Goal: Task Accomplishment & Management: Use online tool/utility

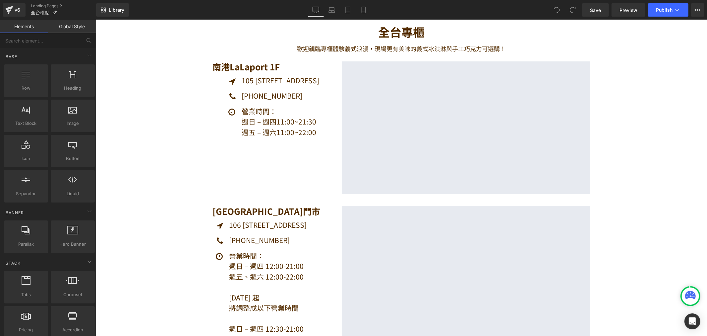
scroll to position [37, 0]
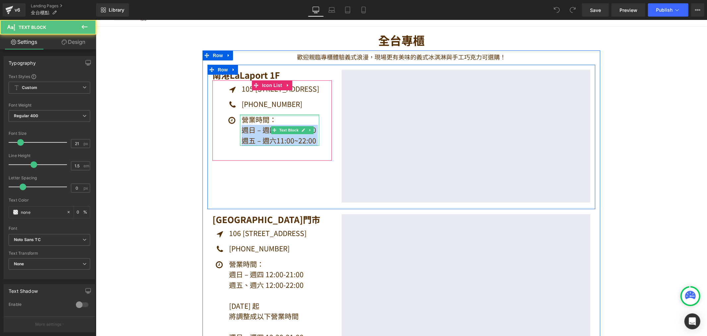
click at [314, 115] on div "營業時間： 週日 – 週四 11:00~21:30 週五 – 週六 11:00~22:00 Text Block" at bounding box center [279, 129] width 79 height 31
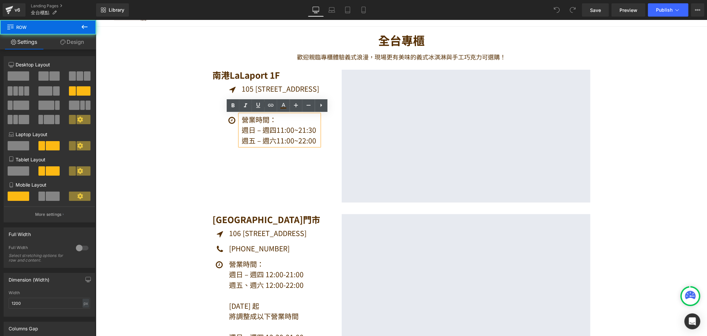
click at [217, 165] on div "[GEOGRAPHIC_DATA] 1F Heading Icon 105 [STREET_ADDRESS][GEOGRAPHIC_DATA] Icon [P…" at bounding box center [401, 136] width 388 height 144
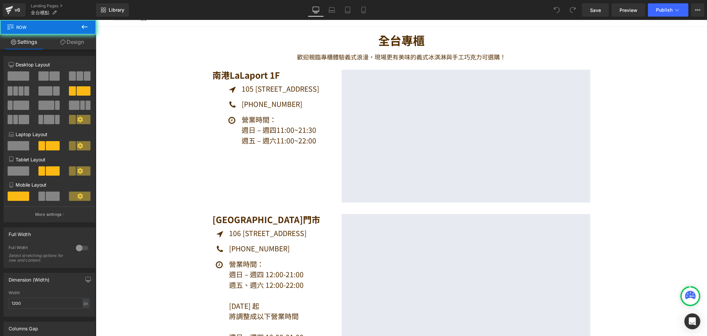
click at [333, 152] on div "[GEOGRAPHIC_DATA] 1F Heading Icon 105 [STREET_ADDRESS][GEOGRAPHIC_DATA] Icon [P…" at bounding box center [271, 114] width 129 height 91
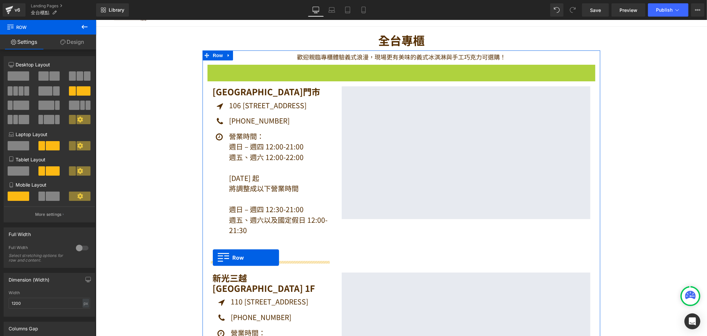
drag, startPoint x: 209, startPoint y: 70, endPoint x: 213, endPoint y: 257, distance: 187.3
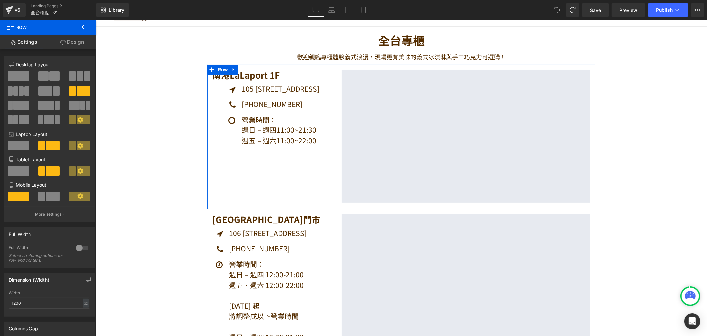
click at [76, 44] on link "Design" at bounding box center [72, 41] width 48 height 15
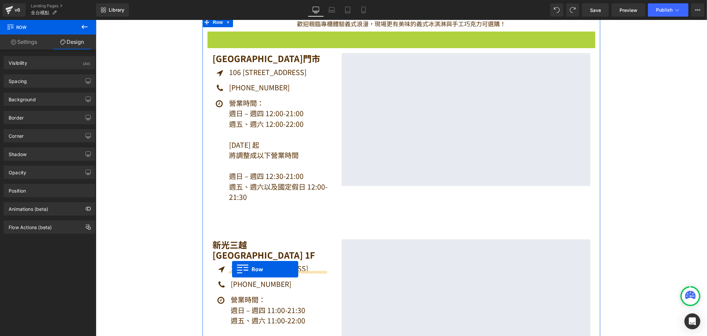
scroll to position [83, 0]
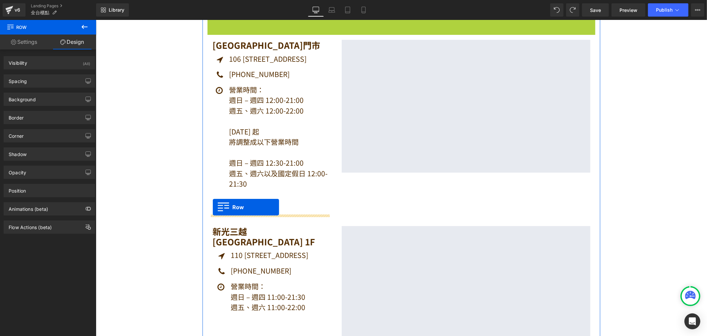
drag, startPoint x: 210, startPoint y: 70, endPoint x: 213, endPoint y: 207, distance: 136.9
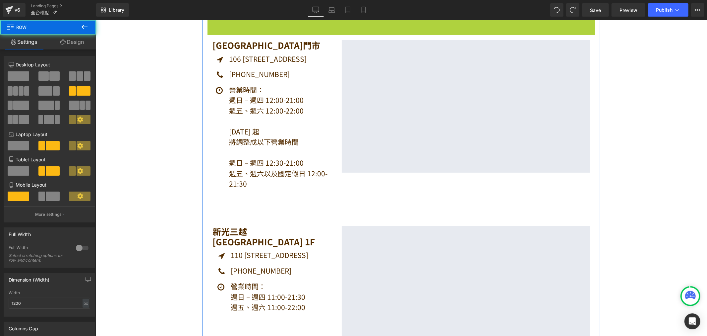
scroll to position [67, 0]
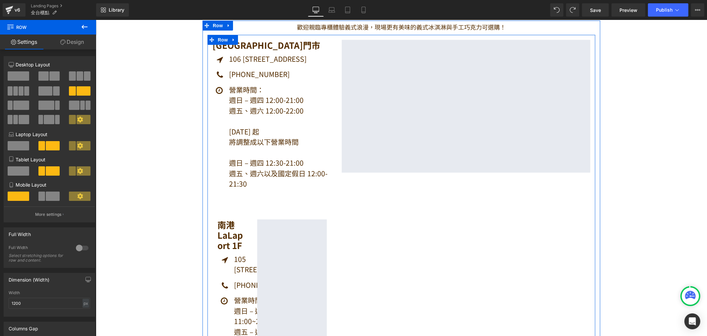
click at [455, 237] on div "[GEOGRAPHIC_DATA]門市 Heading Icon 106 [STREET_ADDRESS] [GEOGRAPHIC_DATA] Icon [P…" at bounding box center [401, 204] width 388 height 340
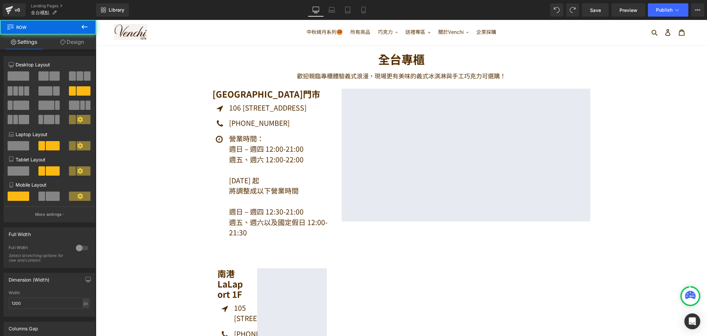
scroll to position [0, 0]
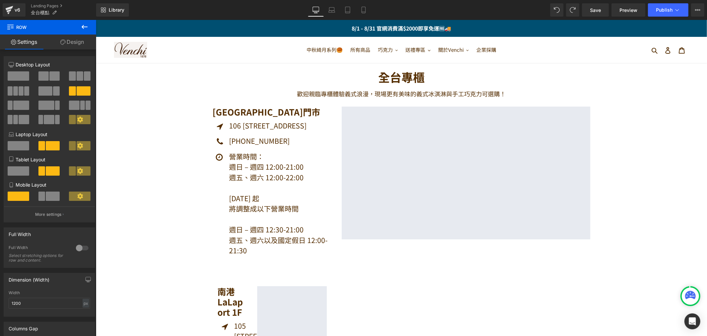
drag, startPoint x: 688, startPoint y: 203, endPoint x: 686, endPoint y: 199, distance: 4.6
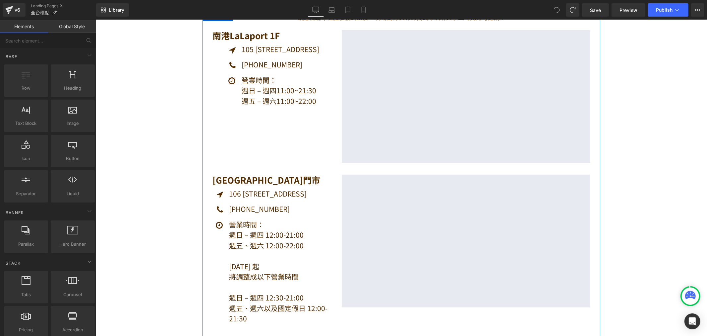
scroll to position [37, 0]
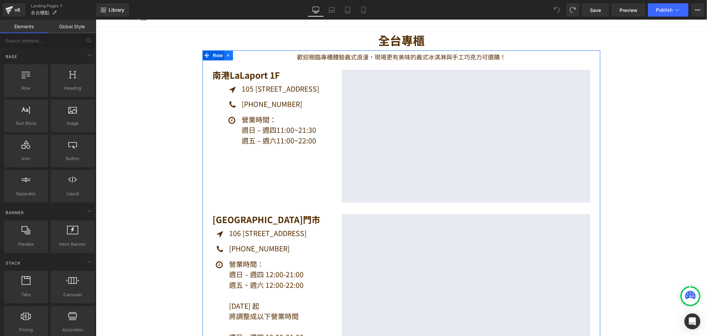
click at [226, 53] on icon at bounding box center [228, 54] width 5 height 5
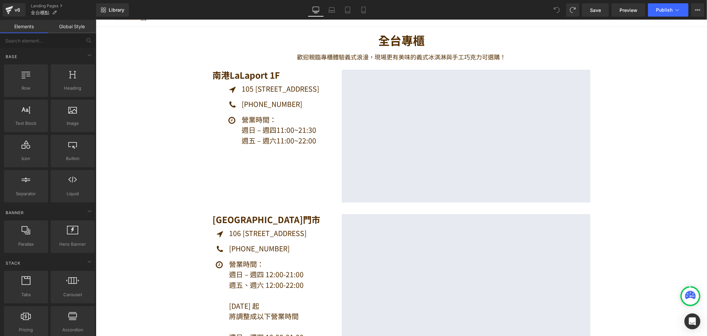
click at [226, 61] on p "歡迎親臨專櫃體驗義式浪漫，現場更有美味的義式冰淇淋與手工巧克力可選購！" at bounding box center [401, 57] width 355 height 10
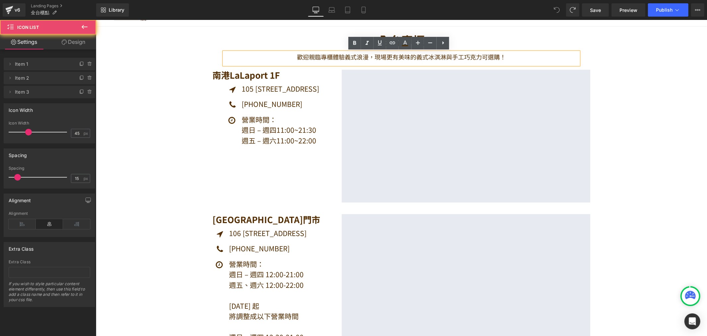
click at [225, 97] on ul "Icon 105 [STREET_ADDRESS][GEOGRAPHIC_DATA] Icon [PHONE_NUMBER] Text Block Icon" at bounding box center [272, 116] width 94 height 67
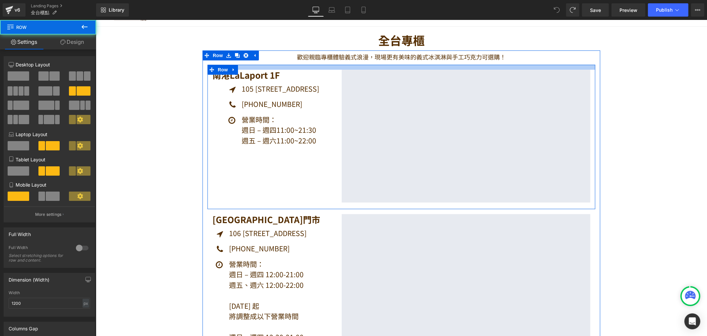
click at [251, 65] on div at bounding box center [401, 66] width 388 height 5
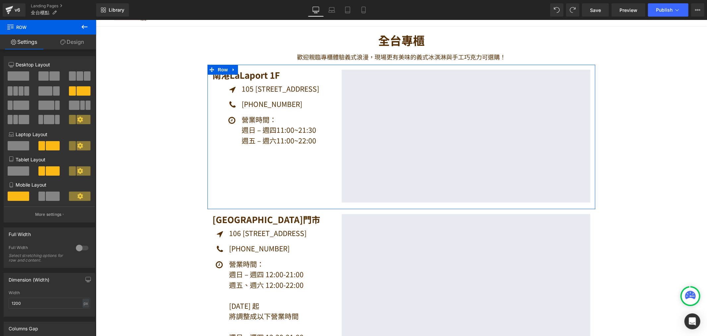
click at [84, 43] on link "Design" at bounding box center [72, 41] width 48 height 15
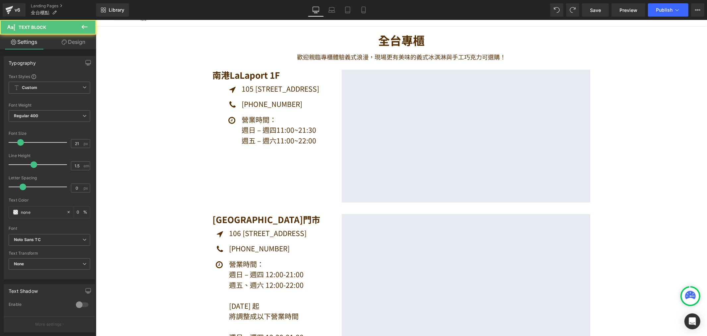
click at [243, 103] on p "[PHONE_NUMBER]" at bounding box center [280, 103] width 78 height 11
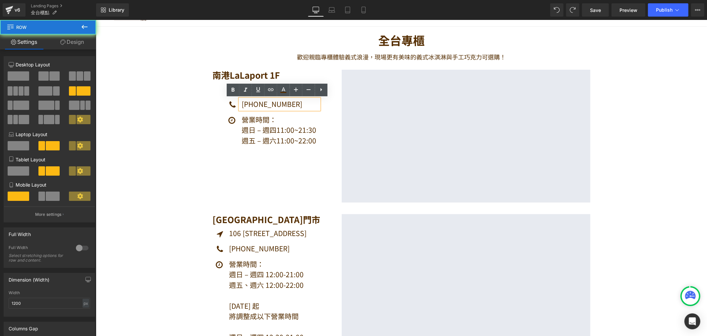
click at [256, 182] on div "[GEOGRAPHIC_DATA] 1F Heading Icon 105 [STREET_ADDRESS][GEOGRAPHIC_DATA] Icon [P…" at bounding box center [401, 136] width 388 height 144
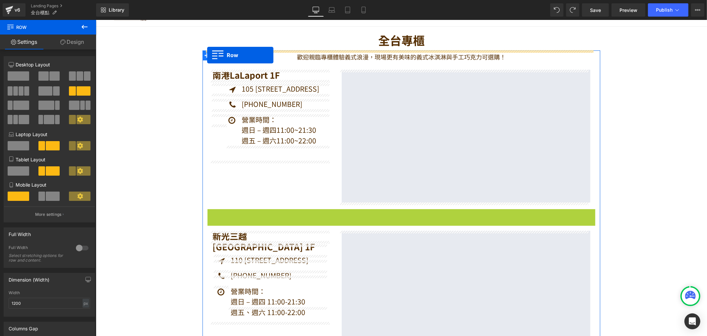
drag, startPoint x: 208, startPoint y: 213, endPoint x: 207, endPoint y: 55, distance: 158.5
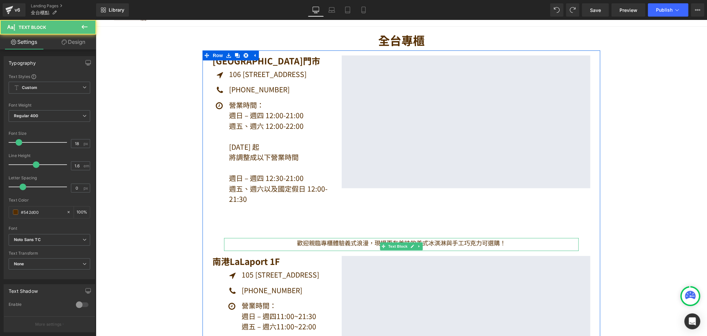
click at [313, 239] on p "歡迎親臨專櫃體驗義式浪漫，現場更有美味的義式冰淇淋與手工巧克力可選購！" at bounding box center [401, 242] width 355 height 10
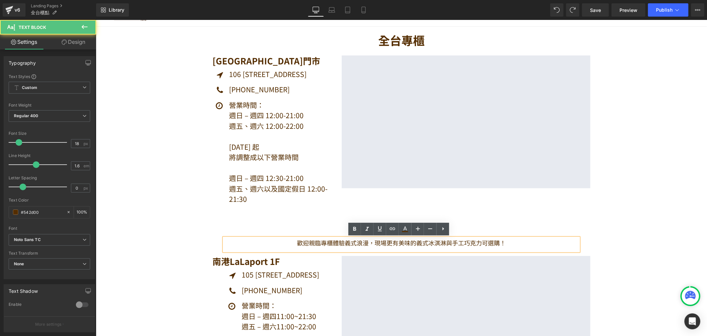
click at [251, 244] on p "歡迎親臨專櫃體驗義式浪漫，現場更有美味的義式冰淇淋與手工巧克力可選購！" at bounding box center [401, 242] width 355 height 10
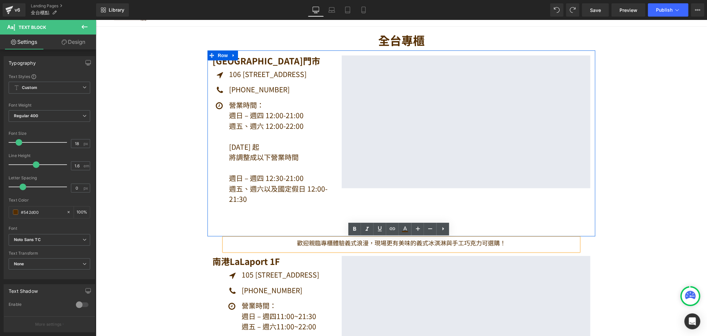
scroll to position [0, 0]
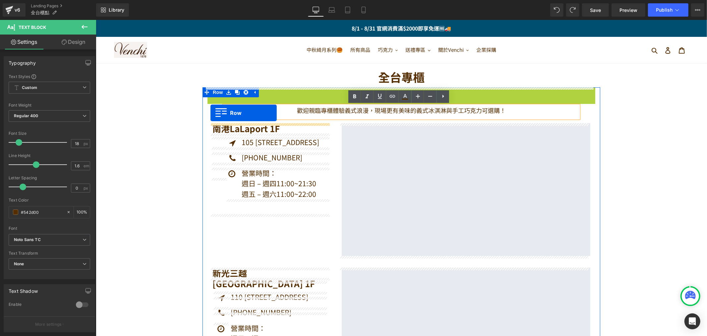
drag, startPoint x: 208, startPoint y: 53, endPoint x: 210, endPoint y: 112, distance: 59.1
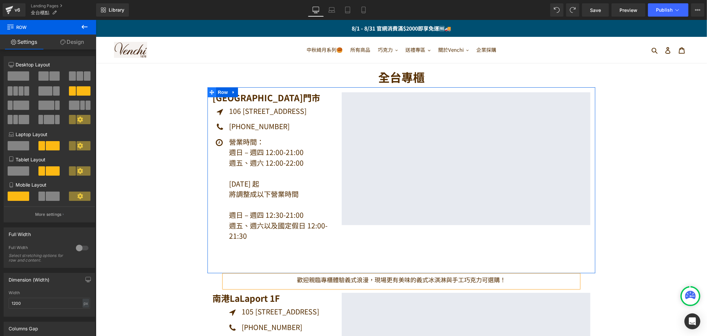
click at [211, 90] on icon at bounding box center [211, 91] width 5 height 5
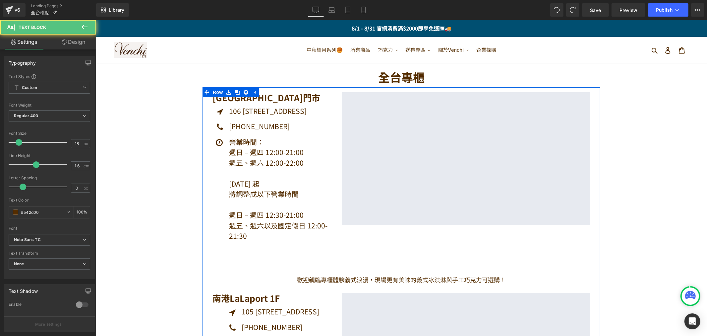
click at [302, 282] on p "歡迎親臨專櫃體驗義式浪漫，現場更有美味的義式冰淇淋與手工巧克力可選購！" at bounding box center [401, 279] width 355 height 10
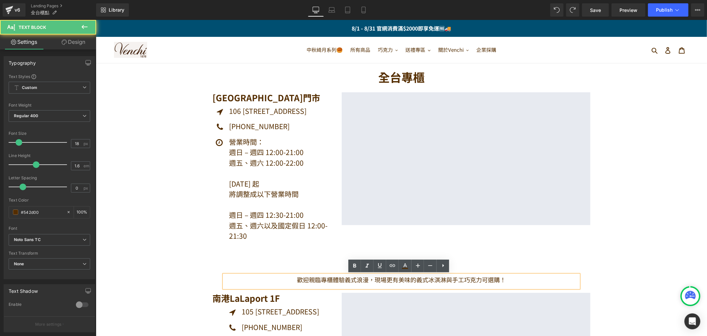
drag, startPoint x: 378, startPoint y: 281, endPoint x: 387, endPoint y: 282, distance: 9.0
click at [381, 282] on p "歡迎親臨專櫃體驗義式浪漫，現場更有美味的義式冰淇淋與手工巧克力可選購！" at bounding box center [401, 279] width 355 height 10
drag, startPoint x: 678, startPoint y: 260, endPoint x: 590, endPoint y: 278, distance: 89.7
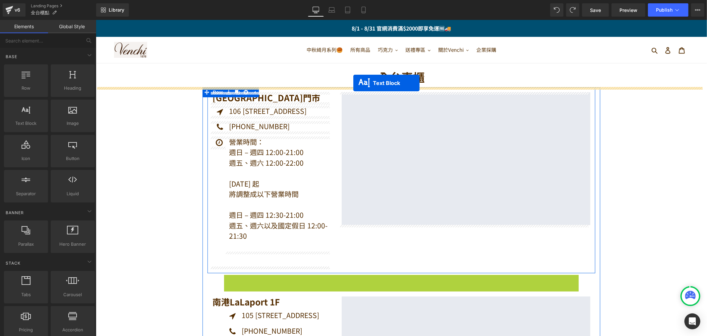
drag, startPoint x: 378, startPoint y: 280, endPoint x: 353, endPoint y: 83, distance: 199.2
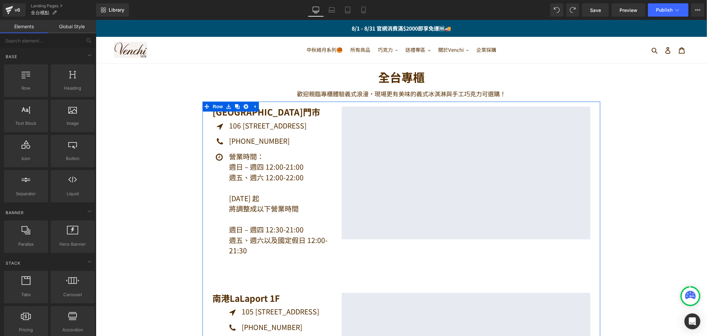
click at [243, 144] on p "[PHONE_NUMBER]" at bounding box center [280, 140] width 103 height 11
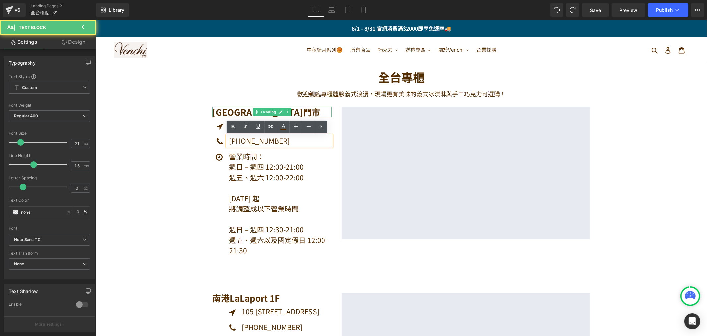
click at [217, 114] on h1 "[GEOGRAPHIC_DATA]門市" at bounding box center [271, 111] width 119 height 10
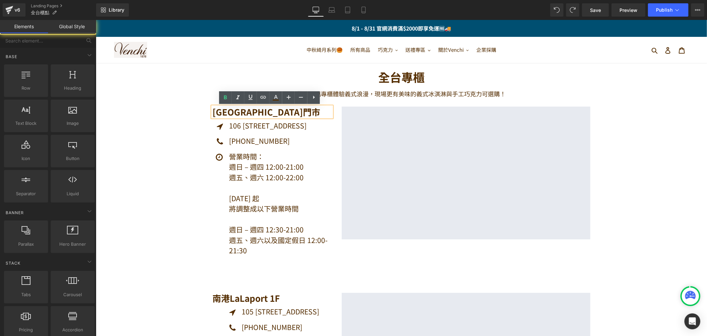
drag, startPoint x: 165, startPoint y: 139, endPoint x: 208, endPoint y: 149, distance: 43.7
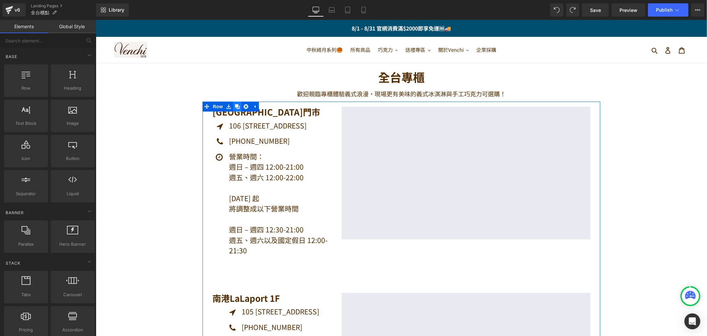
click at [235, 105] on icon at bounding box center [237, 106] width 5 height 5
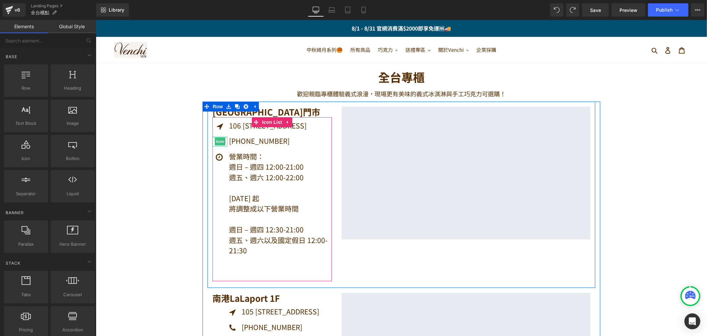
click at [220, 144] on span "Icon" at bounding box center [220, 141] width 11 height 8
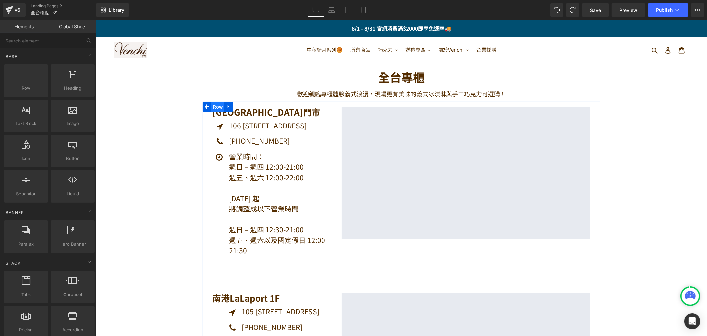
click at [215, 110] on span "Row" at bounding box center [217, 106] width 13 height 10
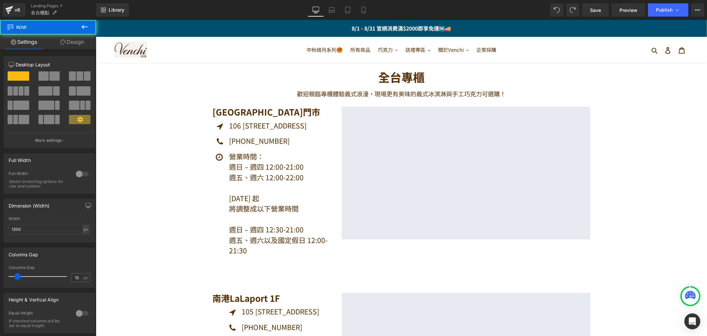
drag, startPoint x: 170, startPoint y: 118, endPoint x: 191, endPoint y: 118, distance: 20.6
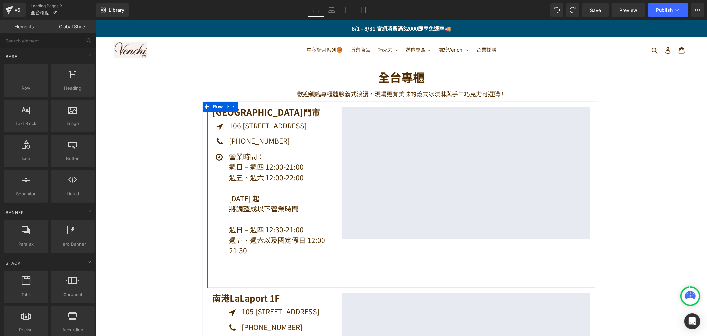
click at [272, 171] on p "週日 – 週四 12:00-21:00" at bounding box center [280, 166] width 103 height 11
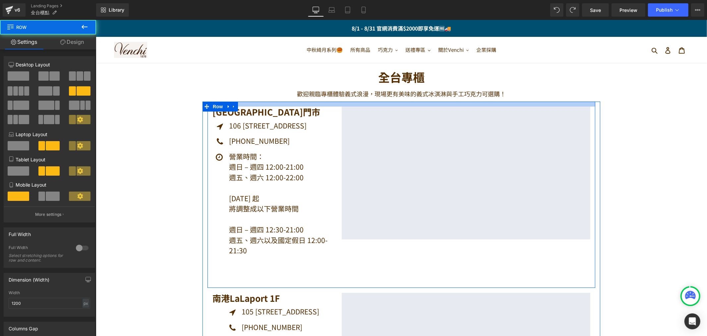
click at [309, 103] on div at bounding box center [401, 103] width 388 height 5
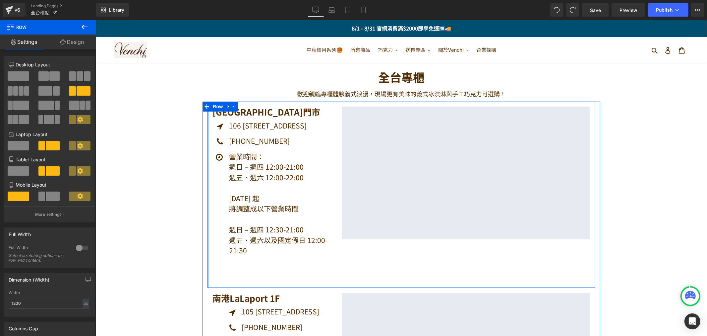
click at [207, 134] on div at bounding box center [208, 194] width 2 height 186
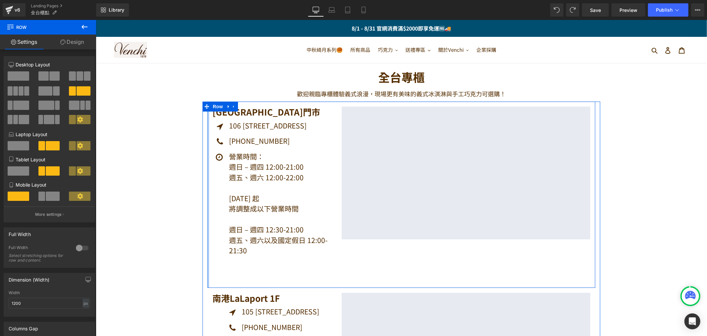
click at [207, 134] on div at bounding box center [208, 194] width 2 height 186
click at [233, 105] on icon at bounding box center [233, 106] width 5 height 5
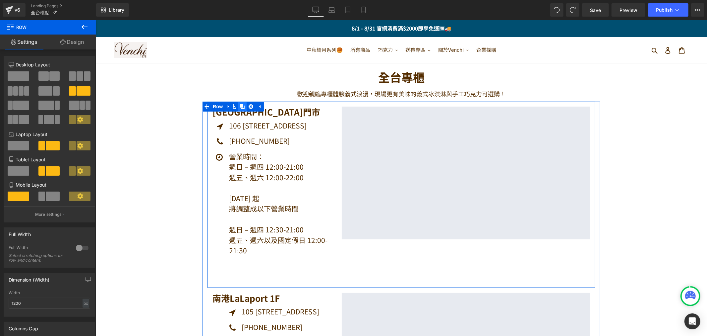
click at [241, 104] on icon at bounding box center [242, 106] width 5 height 5
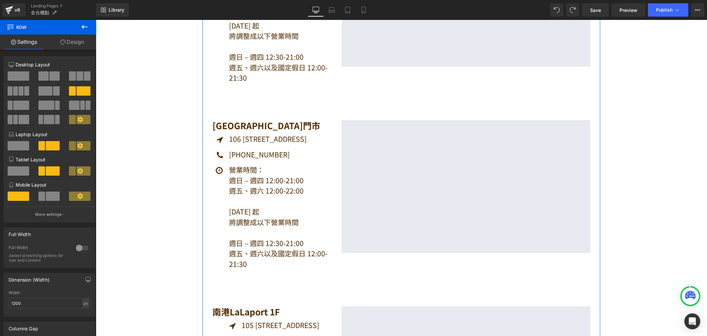
scroll to position [57, 0]
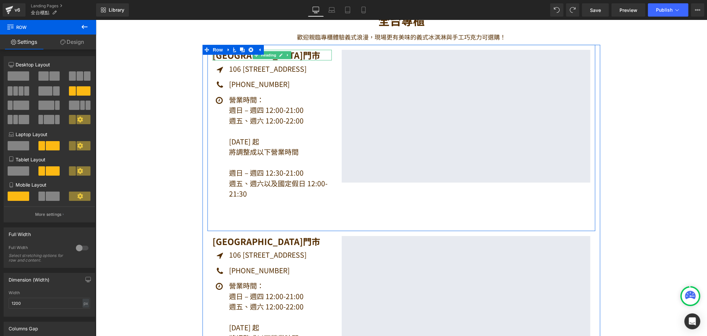
click at [308, 55] on h1 "[GEOGRAPHIC_DATA]門市" at bounding box center [271, 54] width 119 height 10
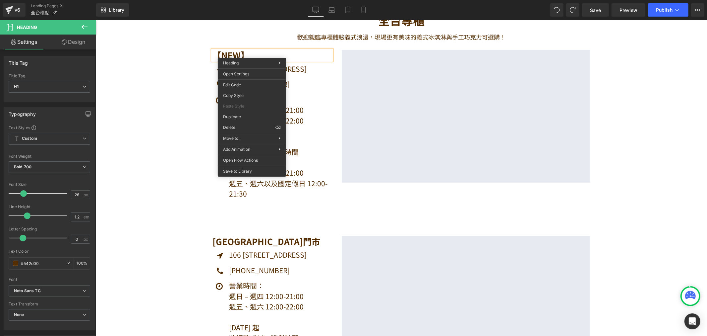
click at [253, 51] on h1 "【NEW】" at bounding box center [271, 54] width 119 height 10
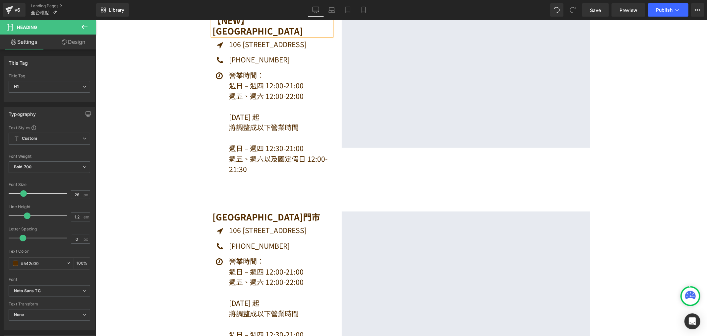
scroll to position [0, 0]
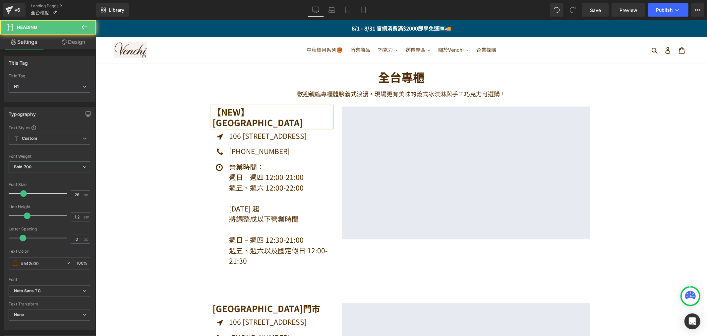
click at [247, 113] on h1 "【NEW】[GEOGRAPHIC_DATA]" at bounding box center [271, 116] width 119 height 21
click at [324, 116] on h1 "【NEW】[GEOGRAPHIC_DATA]" at bounding box center [271, 116] width 119 height 21
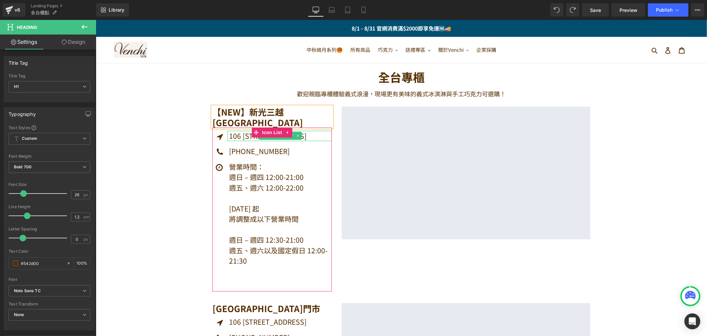
click at [239, 137] on p "106 [STREET_ADDRESS]" at bounding box center [280, 135] width 103 height 11
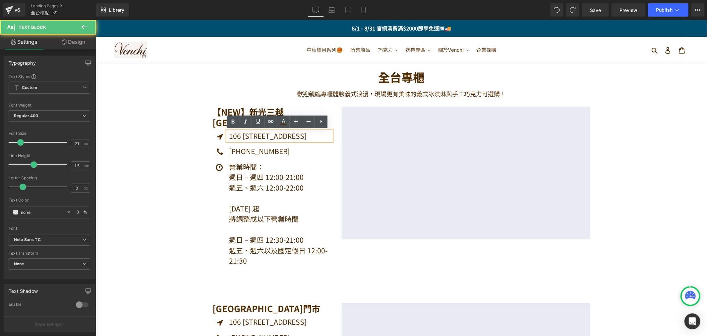
click at [234, 136] on p "106 [STREET_ADDRESS]" at bounding box center [280, 135] width 103 height 11
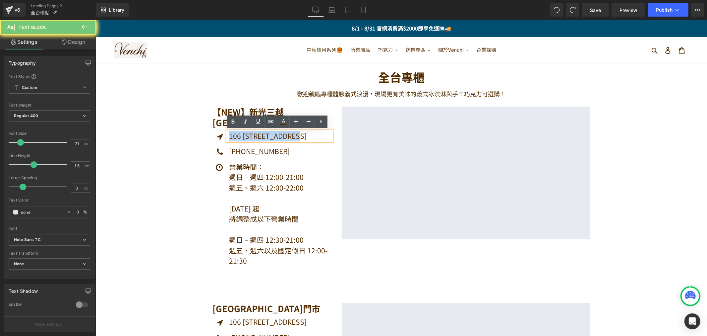
click at [234, 136] on p "106 [STREET_ADDRESS]" at bounding box center [280, 135] width 103 height 11
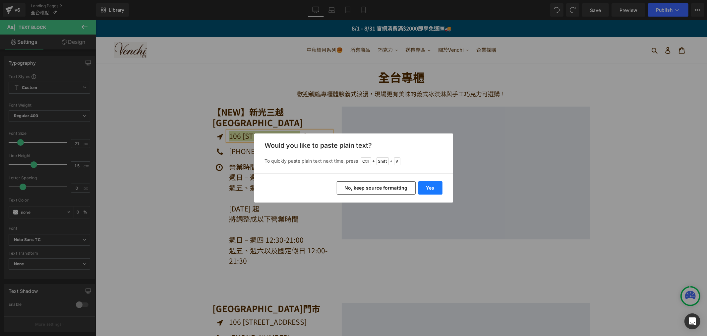
click at [426, 187] on button "Yes" at bounding box center [430, 187] width 24 height 13
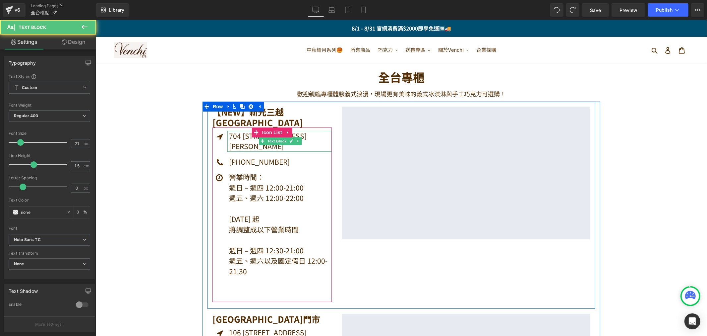
click at [237, 147] on p "704 [STREET_ADDRESS][PERSON_NAME]" at bounding box center [280, 140] width 103 height 21
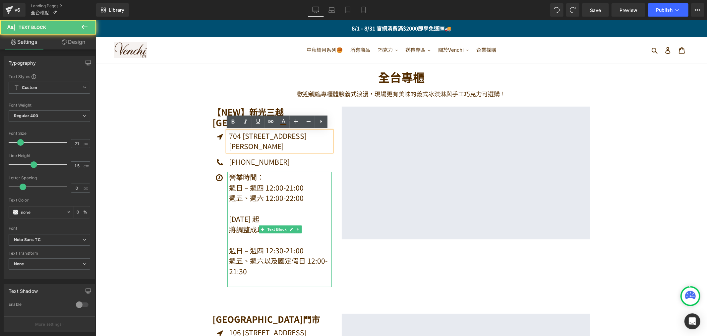
click at [250, 185] on p "週日 – 週四 12:00-21:00" at bounding box center [280, 187] width 103 height 11
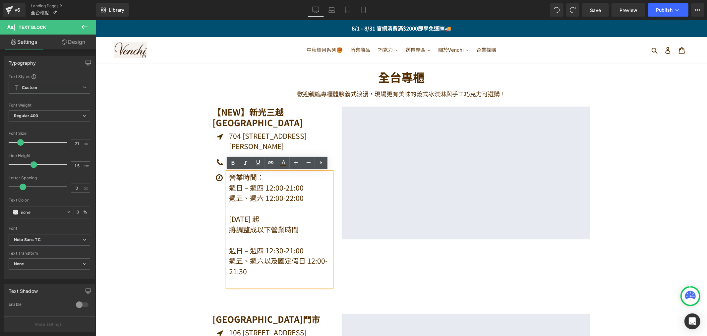
drag, startPoint x: 178, startPoint y: 153, endPoint x: 198, endPoint y: 153, distance: 20.2
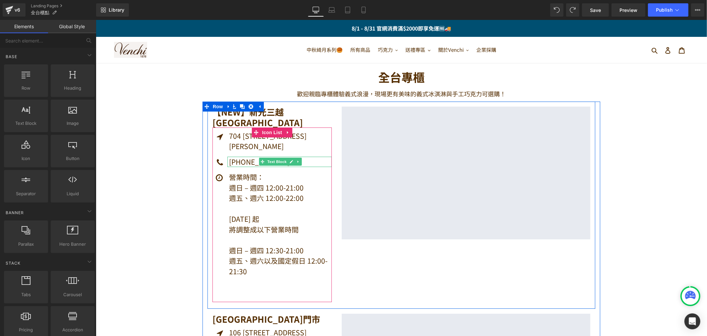
click at [261, 163] on span at bounding box center [262, 161] width 7 height 8
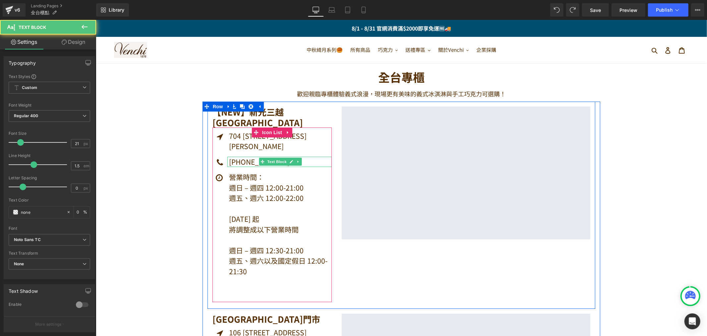
click at [238, 161] on p "[PHONE_NUMBER]" at bounding box center [280, 161] width 103 height 11
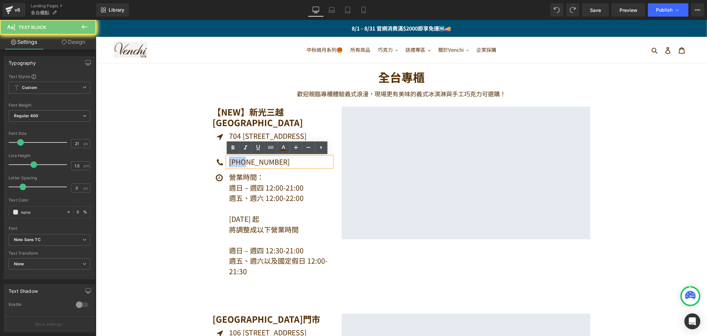
click at [238, 161] on p "[PHONE_NUMBER]" at bounding box center [280, 161] width 103 height 11
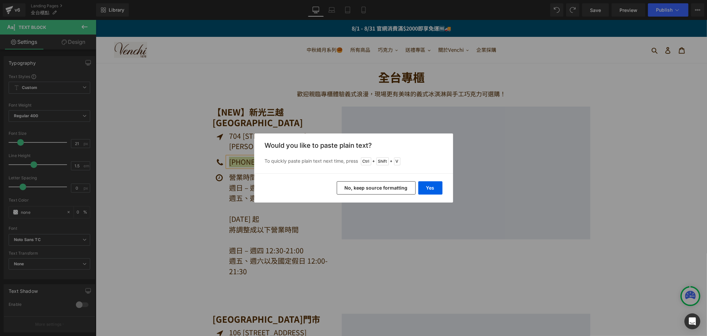
drag, startPoint x: 361, startPoint y: 181, endPoint x: 265, endPoint y: 161, distance: 98.2
click at [361, 181] on button "No, keep source formatting" at bounding box center [376, 187] width 79 height 13
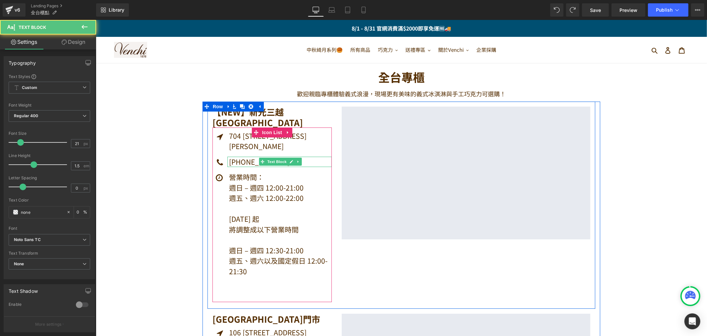
click at [253, 160] on p "[PHONE_NUMBER]" at bounding box center [280, 161] width 103 height 11
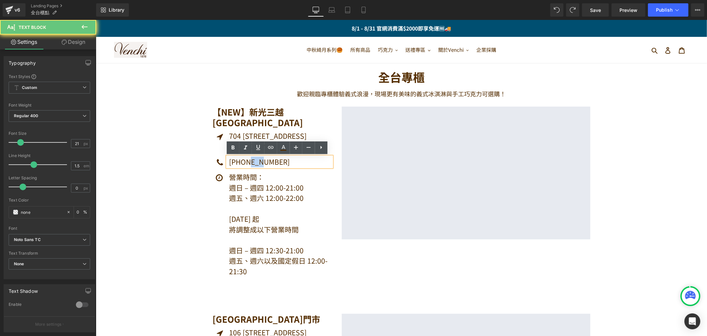
click at [253, 160] on p "[PHONE_NUMBER]" at bounding box center [280, 161] width 103 height 11
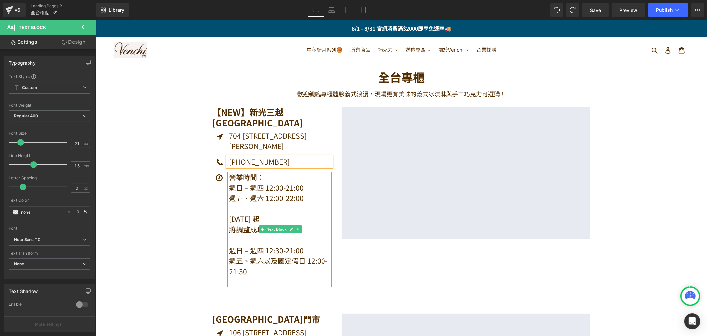
click at [251, 177] on p "營業時間：" at bounding box center [280, 176] width 103 height 11
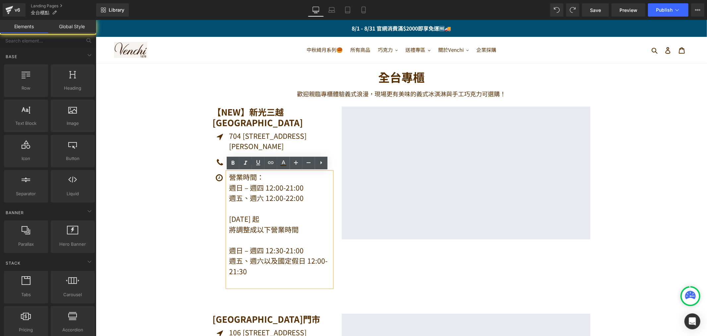
drag, startPoint x: 187, startPoint y: 242, endPoint x: 216, endPoint y: 270, distance: 40.3
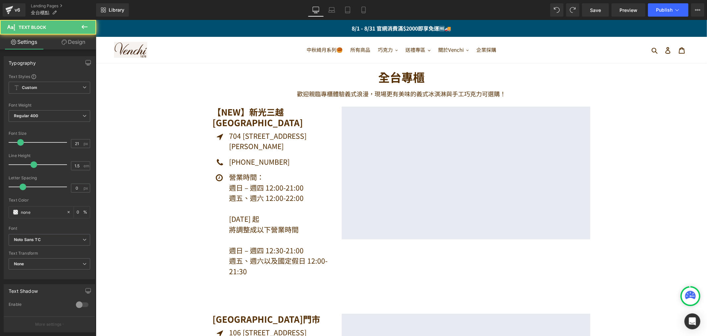
click at [270, 241] on p at bounding box center [280, 239] width 103 height 11
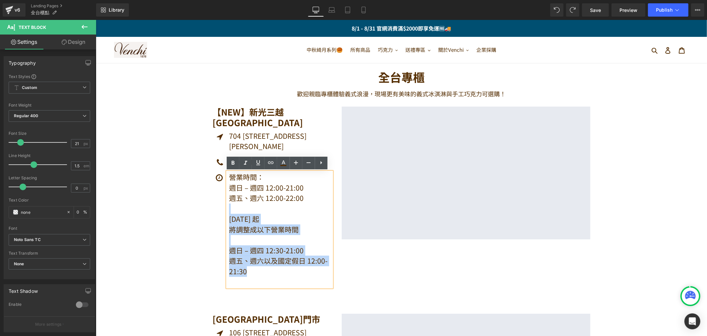
drag, startPoint x: 248, startPoint y: 271, endPoint x: 217, endPoint y: 210, distance: 68.4
click at [217, 210] on div "營業時間： 週日 – 週四 12:00-21:00 週五、週六 12:00-22:00 [DATE] 起 將調整成以下營業時間 週日 – 週四 12:30-2…" at bounding box center [271, 228] width 119 height 115
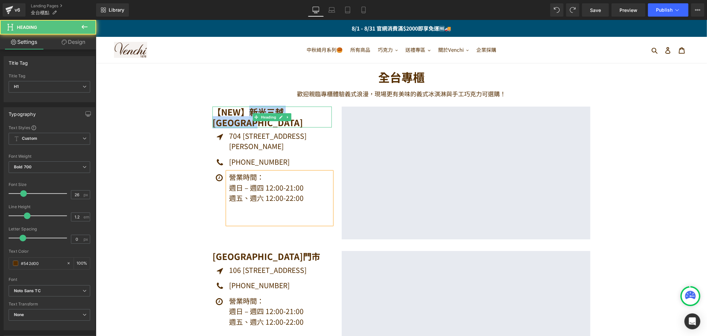
drag, startPoint x: 248, startPoint y: 110, endPoint x: 300, endPoint y: 118, distance: 52.6
click at [300, 118] on h1 "【NEW】新光三越[GEOGRAPHIC_DATA]" at bounding box center [271, 116] width 119 height 21
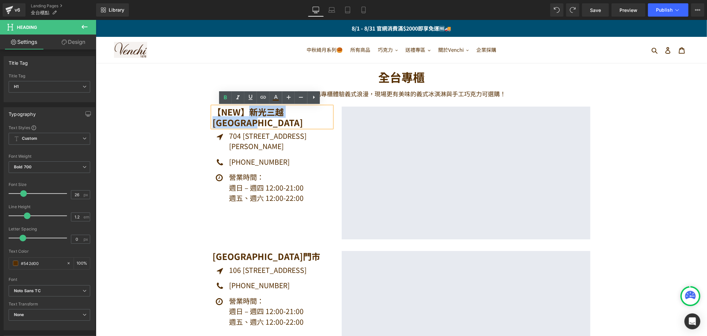
copy h1 "新光三越[GEOGRAPHIC_DATA]"
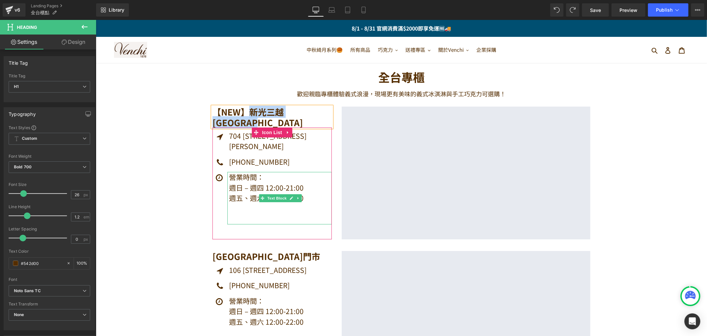
click at [252, 192] on p "週日 – 週四 12:00-21:00" at bounding box center [280, 187] width 103 height 11
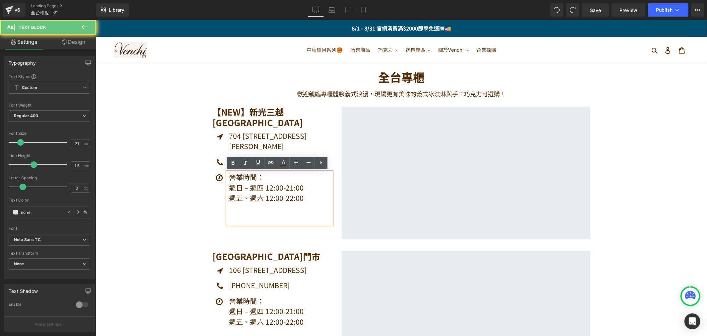
click at [238, 184] on p "週日 – 週四 12:00-21:00" at bounding box center [280, 187] width 103 height 11
drag, startPoint x: 300, startPoint y: 197, endPoint x: 268, endPoint y: 193, distance: 33.1
click at [268, 193] on p "週五、週六 12:00-22:00" at bounding box center [280, 197] width 103 height 11
click at [263, 187] on p "週日 – 週四 12:00-21:00" at bounding box center [280, 187] width 103 height 11
click at [268, 187] on p "週日 – 週四 12:00-21:00" at bounding box center [280, 187] width 103 height 11
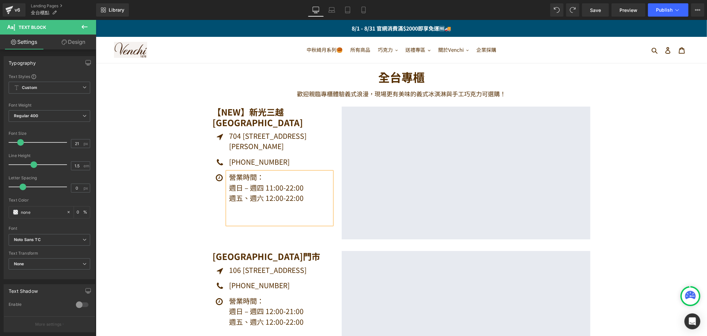
click at [235, 185] on p "週日 – 週四 11:00-22:00" at bounding box center [280, 187] width 103 height 11
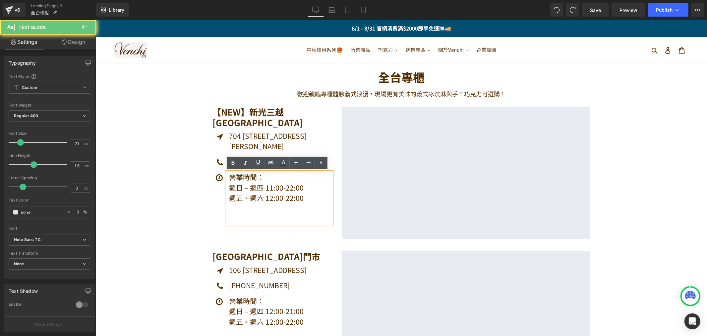
click at [238, 186] on p "週日 – 週四 11:00-22:00" at bounding box center [280, 187] width 103 height 11
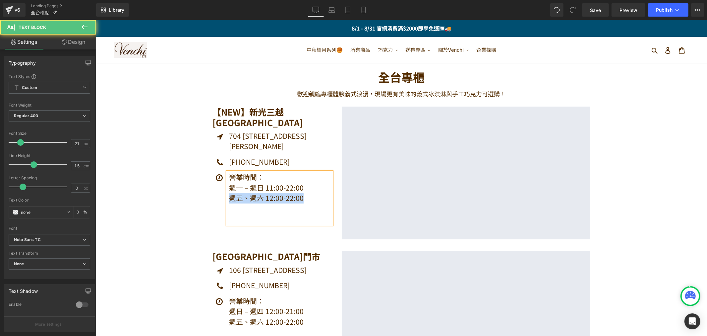
drag, startPoint x: 305, startPoint y: 200, endPoint x: 217, endPoint y: 195, distance: 87.3
click at [217, 195] on div "營業時間： 週一 – 週日 11:00-22:00 週五、週六 12:00-22:00 Text Block" at bounding box center [271, 197] width 119 height 52
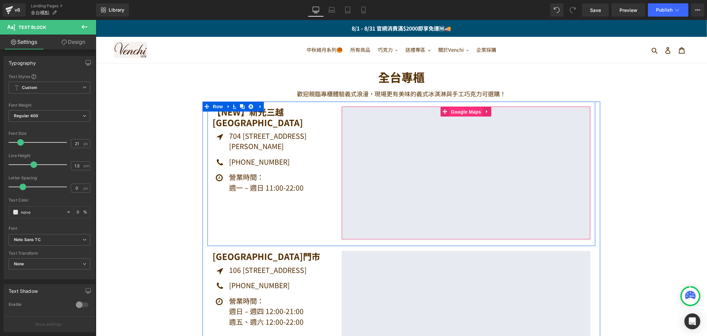
click at [457, 110] on span "Google Maps" at bounding box center [465, 111] width 33 height 10
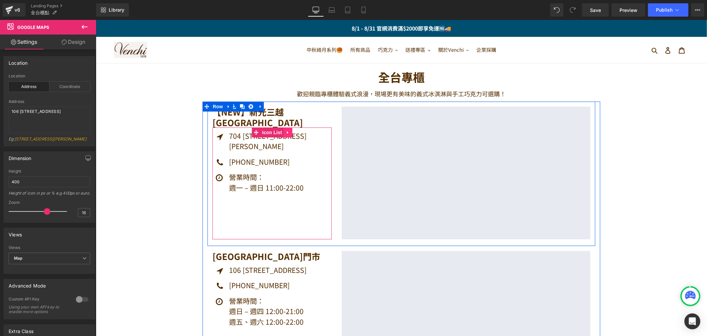
click at [285, 134] on icon at bounding box center [287, 131] width 5 height 5
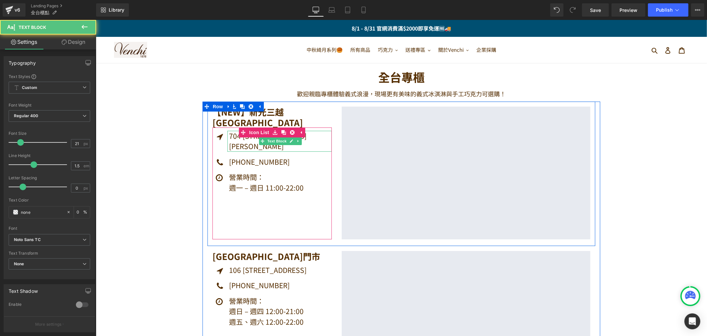
click at [236, 145] on p "704 [STREET_ADDRESS][PERSON_NAME]" at bounding box center [280, 140] width 103 height 21
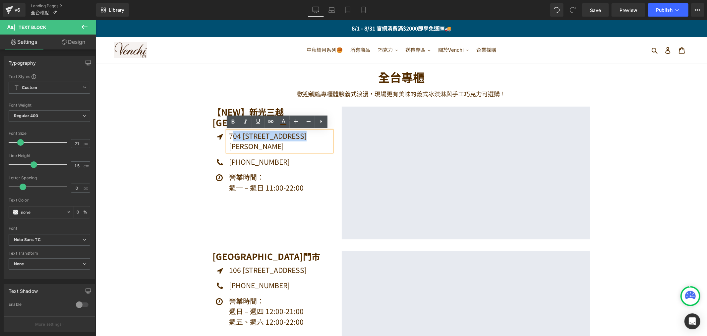
drag, startPoint x: 235, startPoint y: 149, endPoint x: 221, endPoint y: 135, distance: 19.5
click at [221, 135] on li "Icon 704 [STREET_ADDRESS][PERSON_NAME] Text Block" at bounding box center [271, 140] width 119 height 21
copy p "04 [STREET_ADDRESS][PERSON_NAME]"
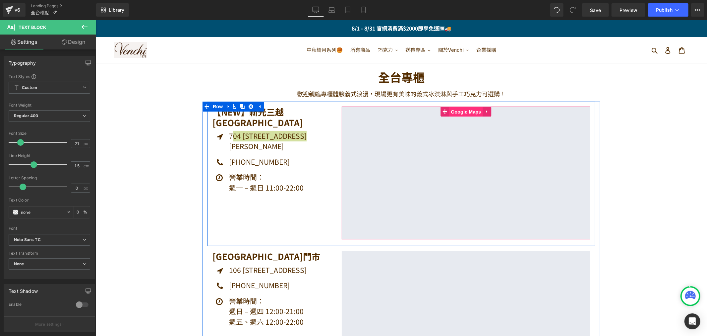
click at [459, 112] on span "Google Maps" at bounding box center [465, 111] width 33 height 10
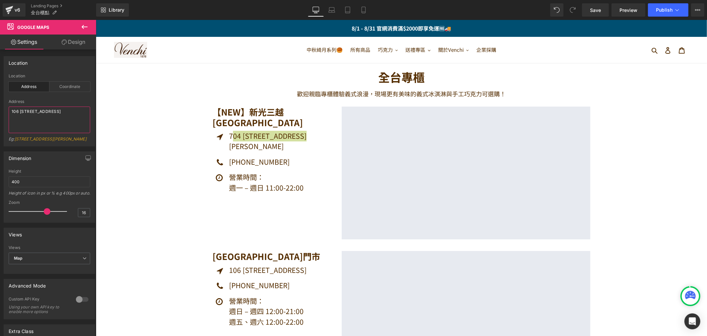
drag, startPoint x: 75, startPoint y: 110, endPoint x: -1, endPoint y: 103, distance: 75.9
click at [0, 103] on html "Google Maps You are previewing how the will restyle your page. You can not edit…" at bounding box center [353, 168] width 707 height 336
paste textarea "04 [STREET_ADDRESS][PERSON_NAME]"
click at [12, 112] on textarea "04 [STREET_ADDRESS][PERSON_NAME]" at bounding box center [50, 119] width 82 height 27
type textarea "704 [STREET_ADDRESS][PERSON_NAME]"
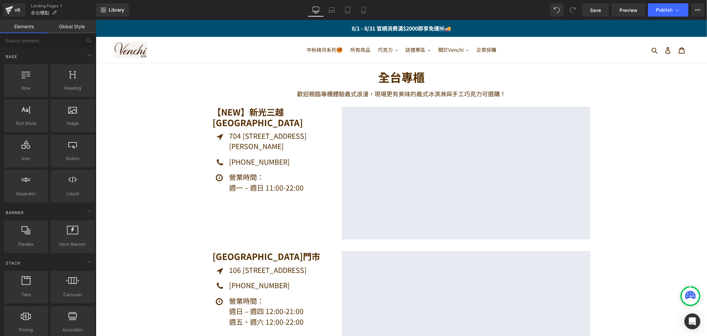
click at [598, 8] on span "Save" at bounding box center [595, 10] width 11 height 7
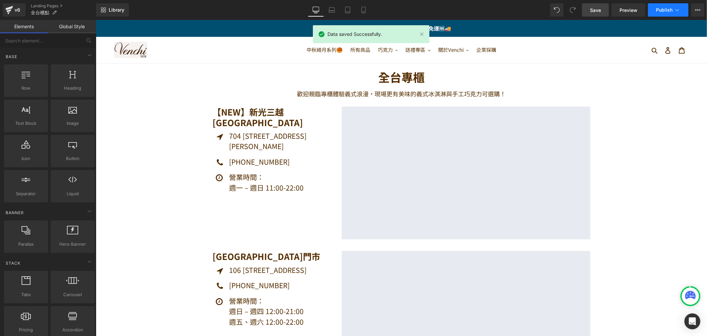
click at [664, 8] on span "Publish" at bounding box center [664, 9] width 17 height 5
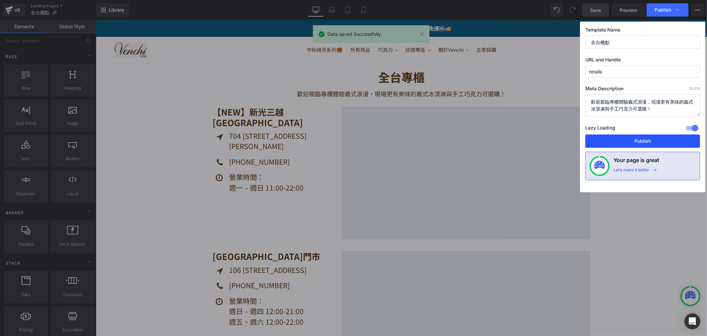
click at [646, 143] on button "Publish" at bounding box center [642, 140] width 115 height 13
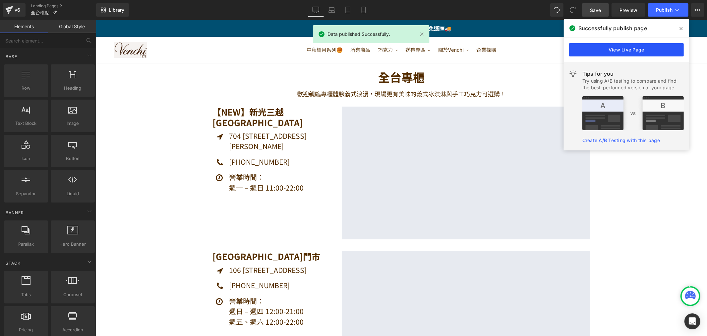
click at [647, 52] on link "View Live Page" at bounding box center [626, 49] width 115 height 13
